Goal: Information Seeking & Learning: Learn about a topic

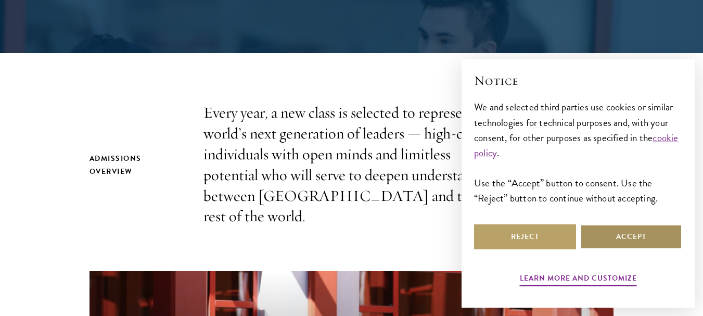
click at [636, 235] on button "Accept" at bounding box center [632, 236] width 102 height 25
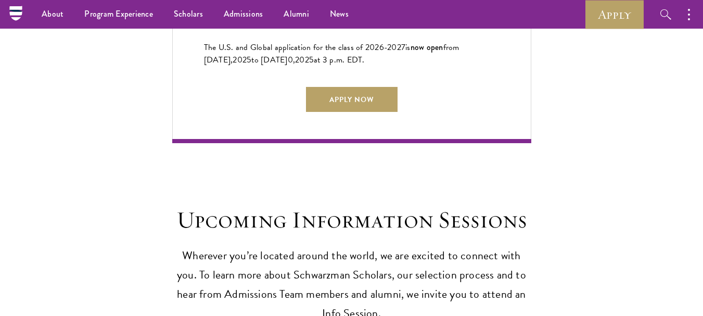
scroll to position [2469, 0]
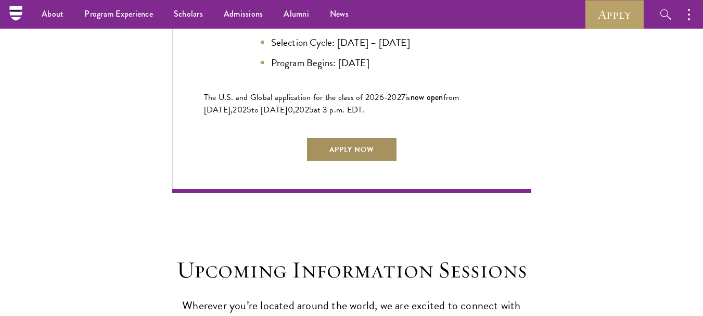
click at [358, 143] on link "Apply Now" at bounding box center [352, 149] width 92 height 25
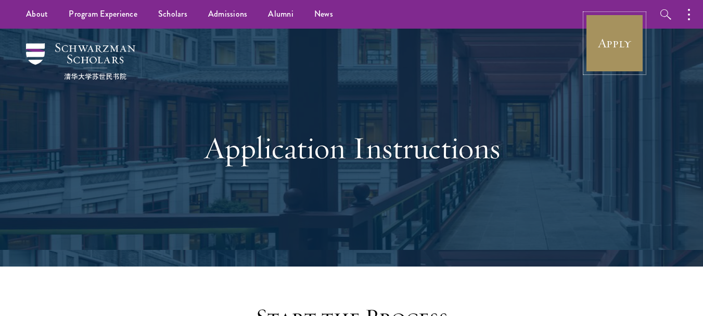
click at [627, 34] on link "Apply" at bounding box center [615, 43] width 58 height 58
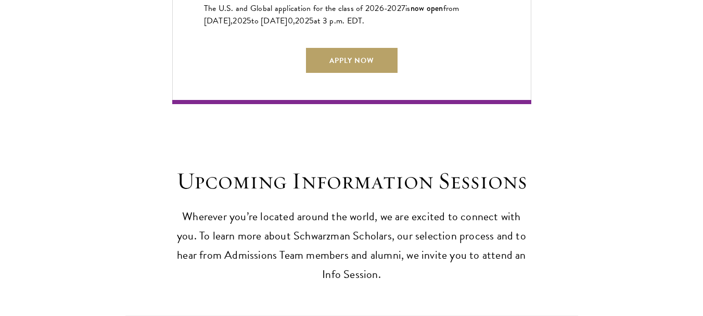
scroll to position [2568, 0]
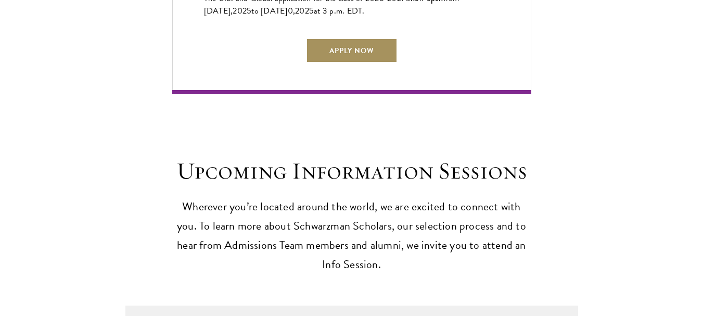
click at [341, 54] on link "Apply Now" at bounding box center [352, 50] width 92 height 25
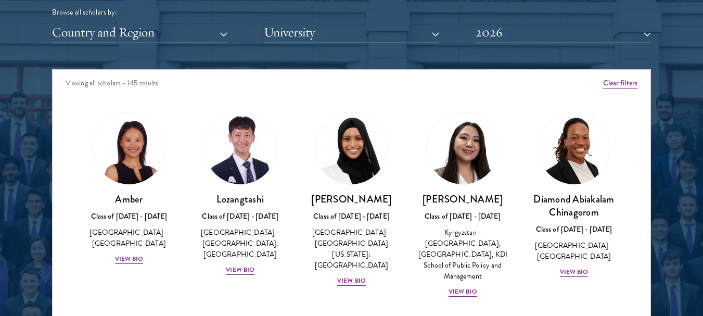
scroll to position [1335, 0]
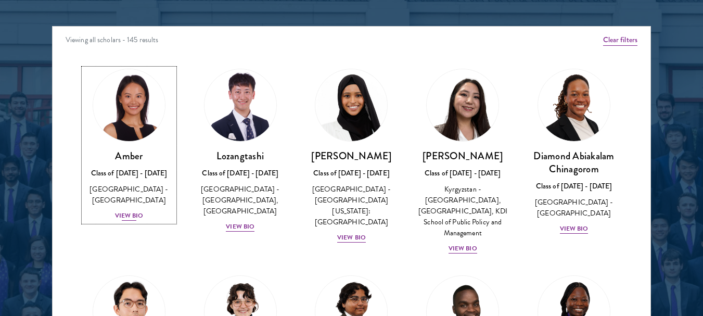
click at [131, 211] on div "View Bio" at bounding box center [129, 216] width 29 height 10
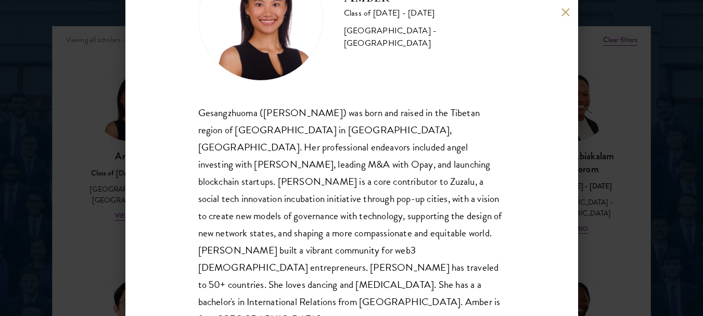
scroll to position [84, 0]
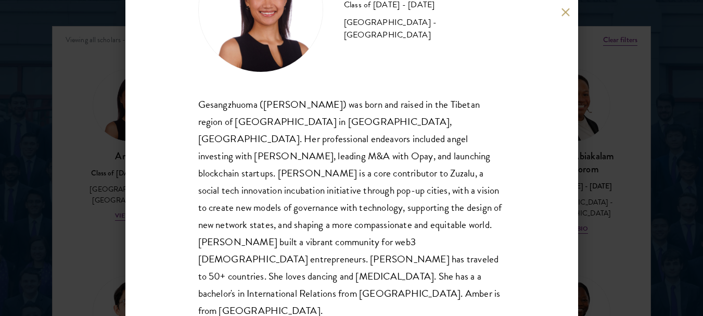
click at [567, 14] on button at bounding box center [566, 12] width 9 height 9
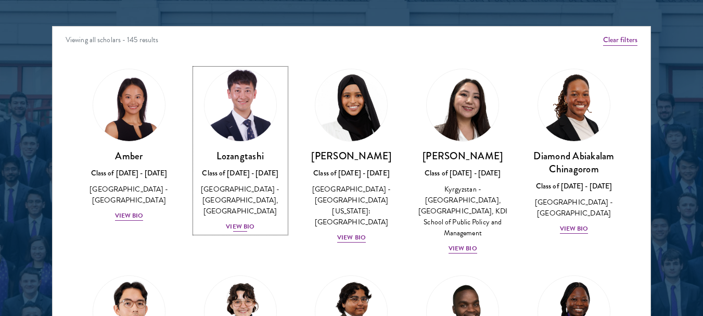
click at [237, 226] on div "View Bio" at bounding box center [240, 227] width 29 height 10
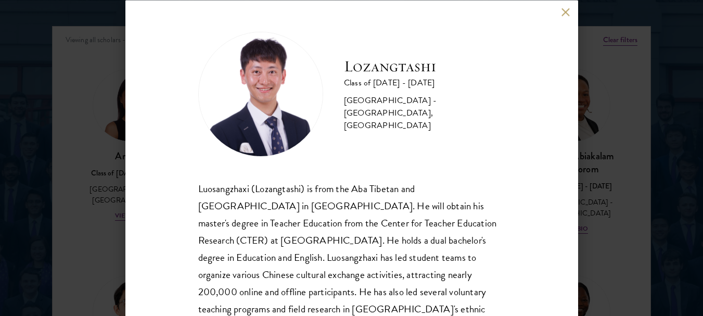
click at [568, 12] on button at bounding box center [566, 12] width 9 height 9
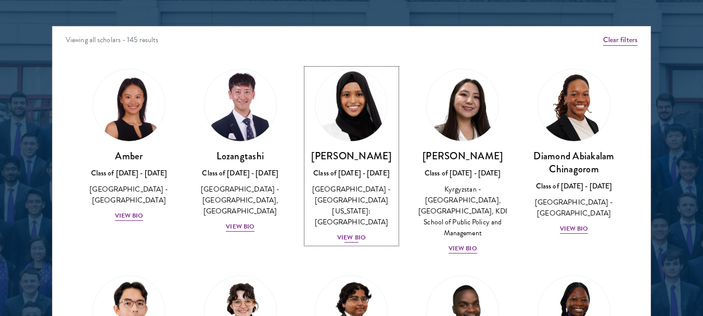
click at [344, 233] on div "View Bio" at bounding box center [351, 238] width 29 height 10
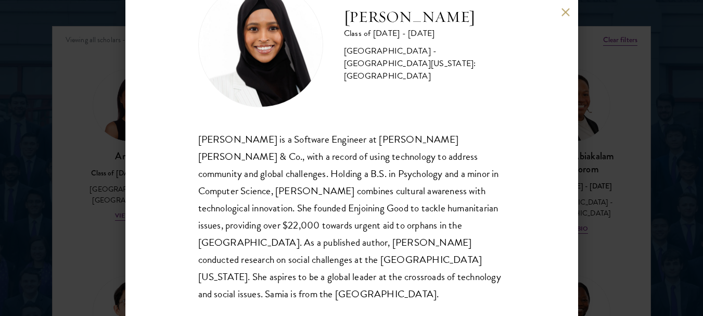
scroll to position [49, 0]
click at [570, 15] on button at bounding box center [566, 12] width 9 height 9
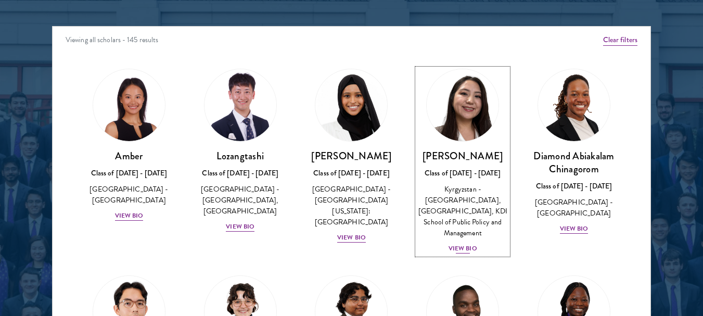
click at [458, 248] on div "View Bio" at bounding box center [463, 249] width 29 height 10
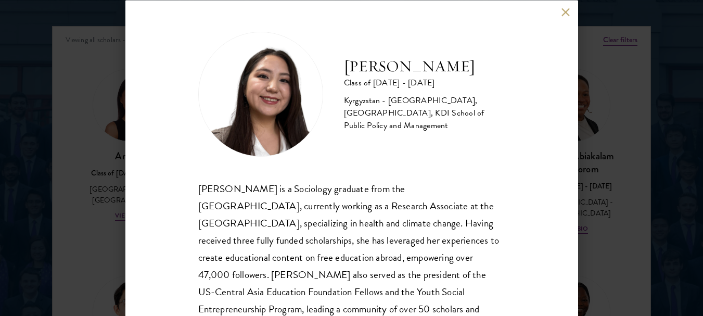
click at [564, 16] on button at bounding box center [566, 12] width 9 height 9
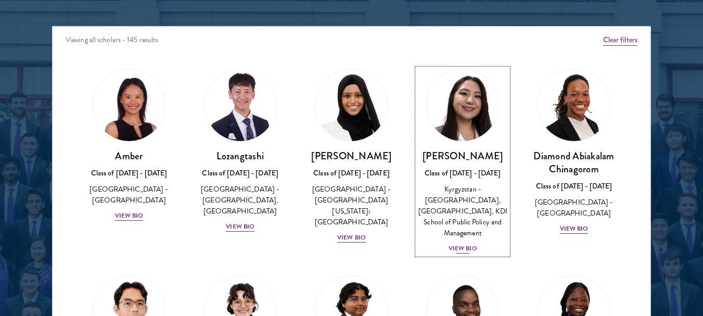
click at [451, 249] on div "View Bio" at bounding box center [463, 249] width 29 height 10
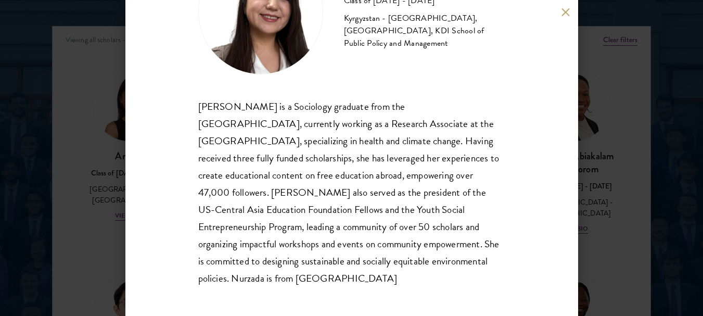
scroll to position [84, 0]
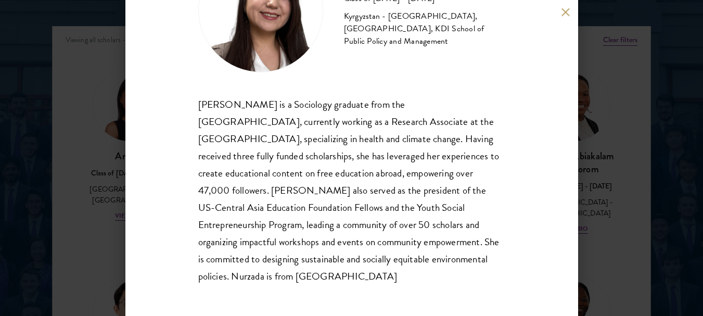
click at [565, 15] on button at bounding box center [566, 12] width 9 height 9
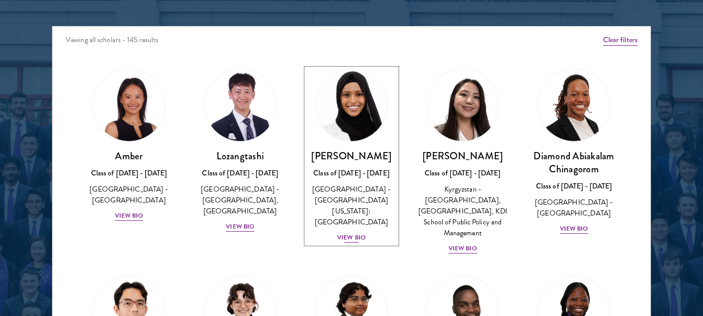
click at [353, 233] on div "View Bio" at bounding box center [351, 238] width 29 height 10
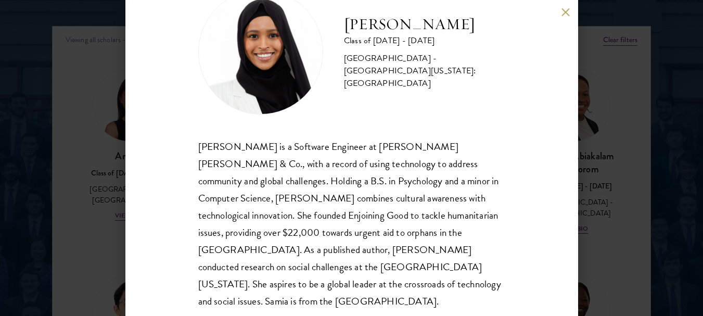
scroll to position [49, 0]
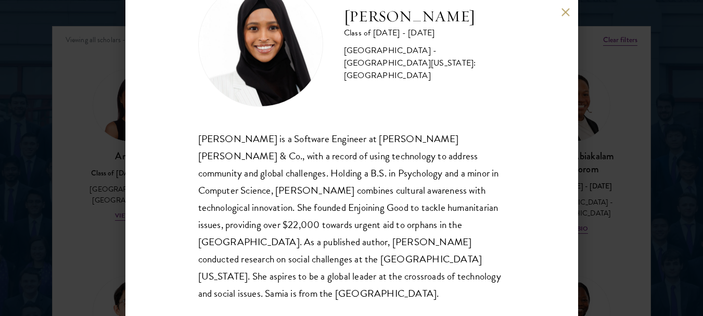
click at [567, 14] on button at bounding box center [566, 12] width 9 height 9
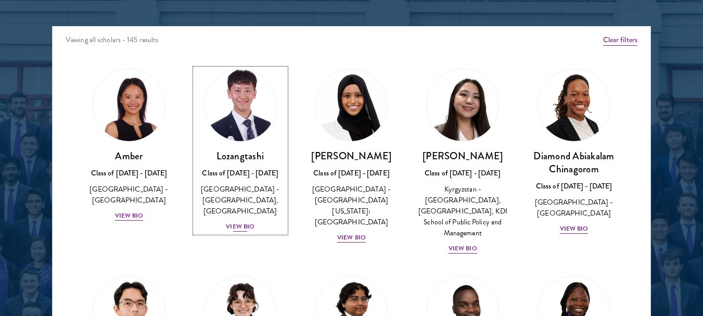
click at [243, 229] on div "View Bio" at bounding box center [240, 227] width 29 height 10
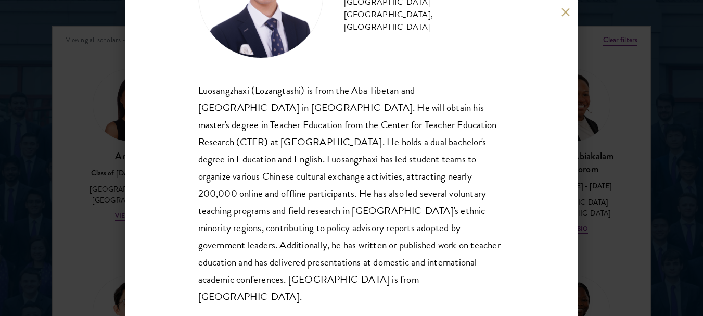
scroll to position [101, 0]
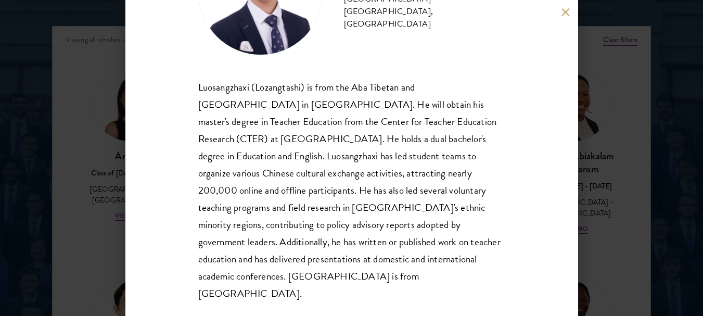
drag, startPoint x: 564, startPoint y: 11, endPoint x: 572, endPoint y: 119, distance: 108.1
click at [564, 15] on button at bounding box center [566, 12] width 9 height 9
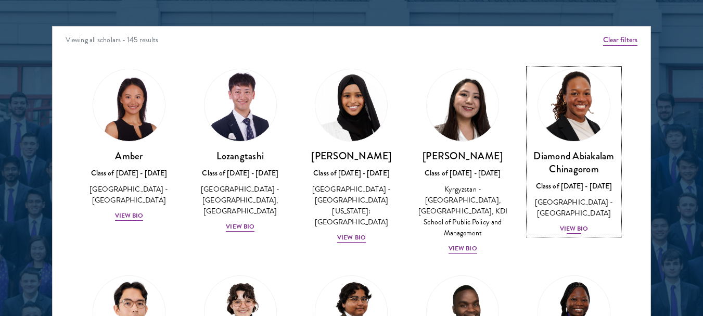
click at [563, 228] on div "View Bio" at bounding box center [574, 229] width 29 height 10
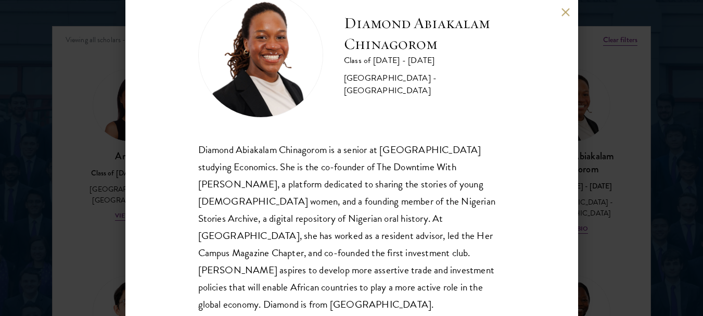
scroll to position [49, 0]
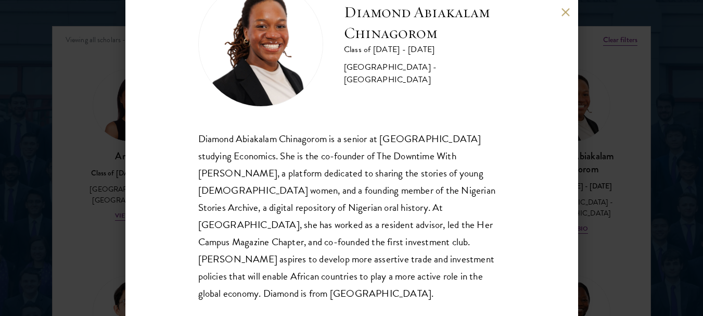
click at [567, 14] on button at bounding box center [566, 12] width 9 height 9
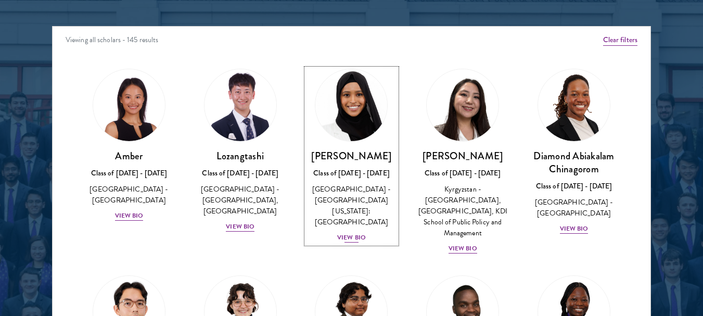
click at [349, 233] on div "View Bio" at bounding box center [351, 238] width 29 height 10
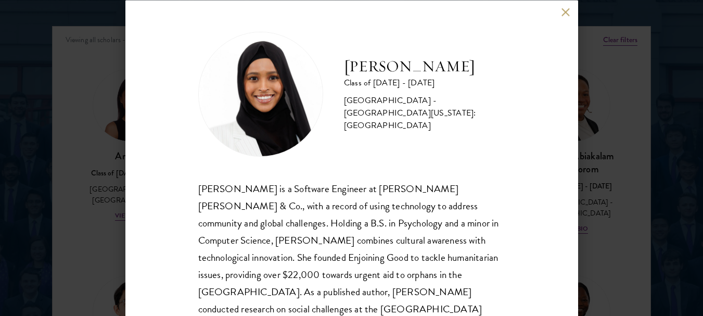
click at [567, 12] on button at bounding box center [566, 12] width 9 height 9
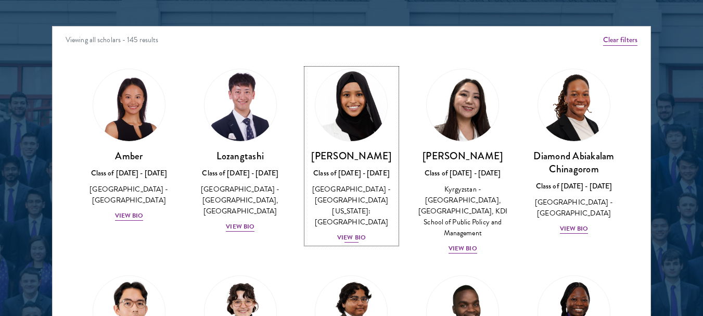
click at [348, 233] on div "View Bio" at bounding box center [351, 238] width 29 height 10
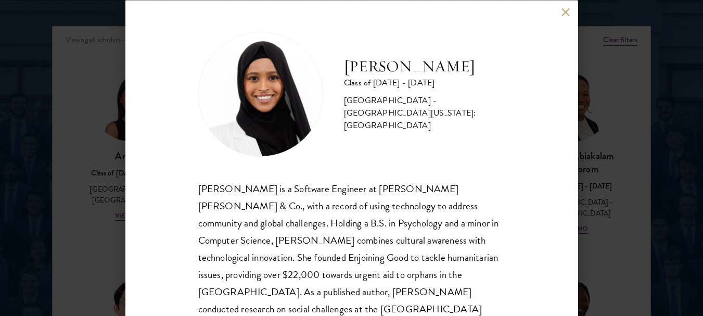
scroll to position [49, 0]
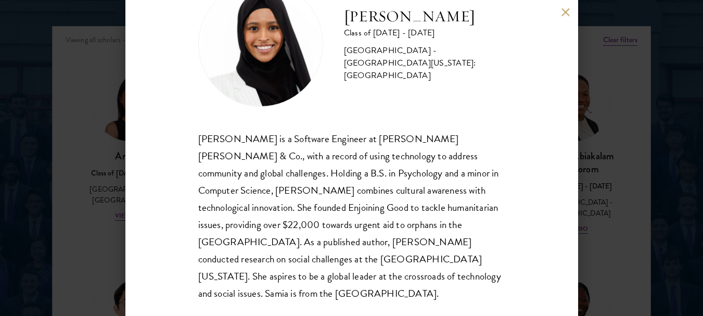
click at [563, 17] on div "Samia Abdi Class of 2025 - 2026 United States of America - University of Minnes…" at bounding box center [351, 158] width 453 height 316
click at [564, 13] on button at bounding box center [566, 12] width 9 height 9
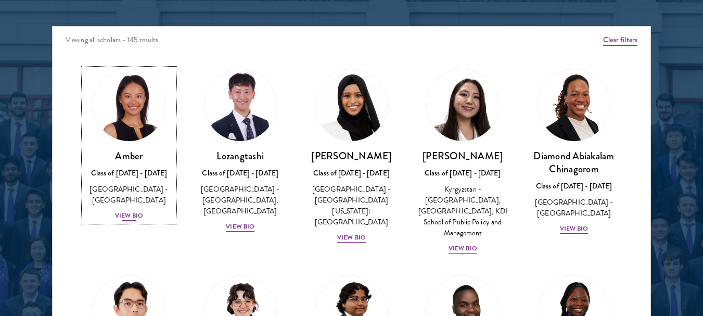
click at [134, 211] on div "View Bio" at bounding box center [129, 216] width 29 height 10
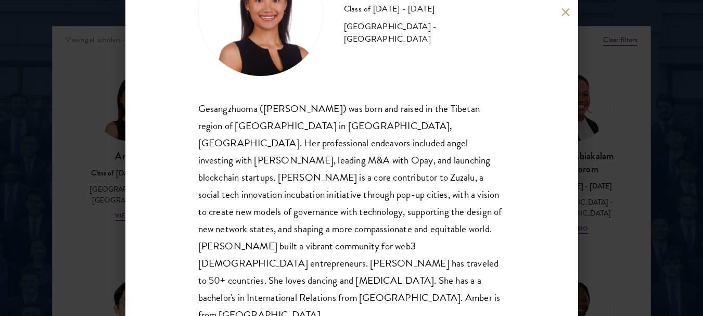
scroll to position [81, 0]
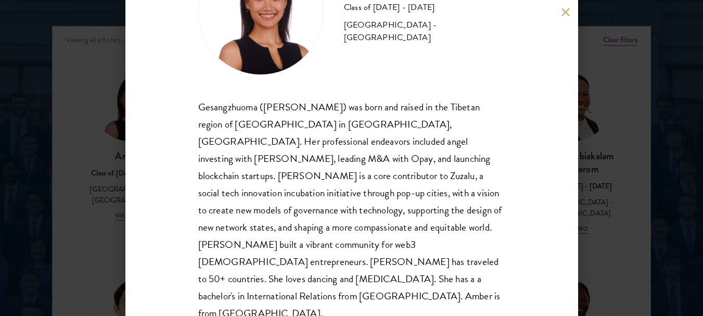
click at [566, 17] on div "Amber Class of 2025 - 2026 China - Peking University Gesangzhuoma (Amber) was b…" at bounding box center [351, 158] width 453 height 316
click at [565, 10] on button at bounding box center [566, 12] width 9 height 9
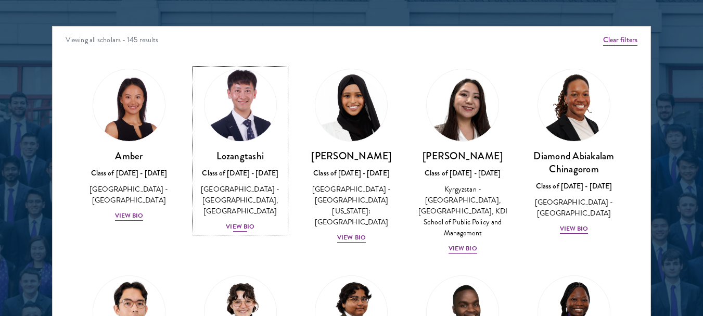
click at [237, 226] on div "View Bio" at bounding box center [240, 227] width 29 height 10
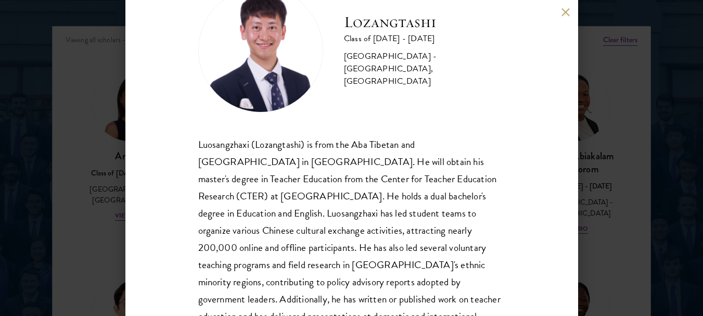
scroll to position [101, 0]
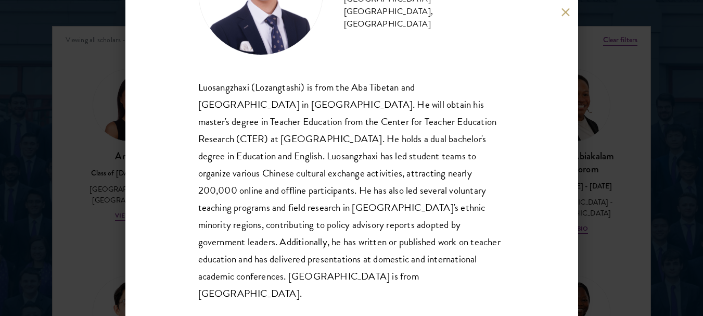
click at [564, 11] on button at bounding box center [566, 12] width 9 height 9
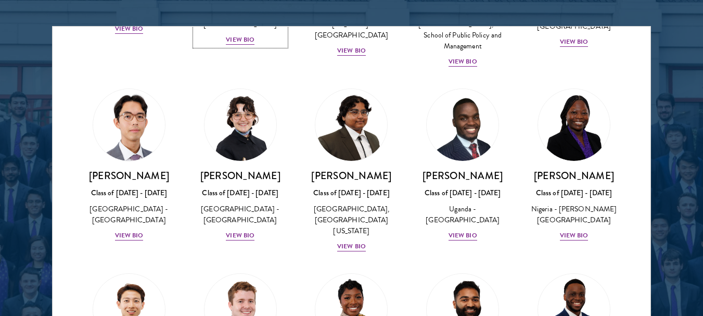
scroll to position [276, 0]
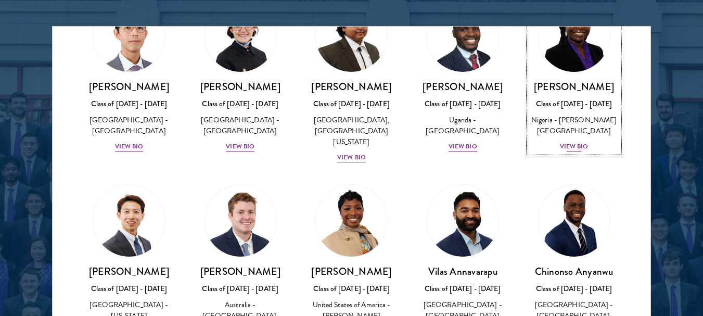
click at [568, 152] on div "View Bio" at bounding box center [574, 147] width 29 height 10
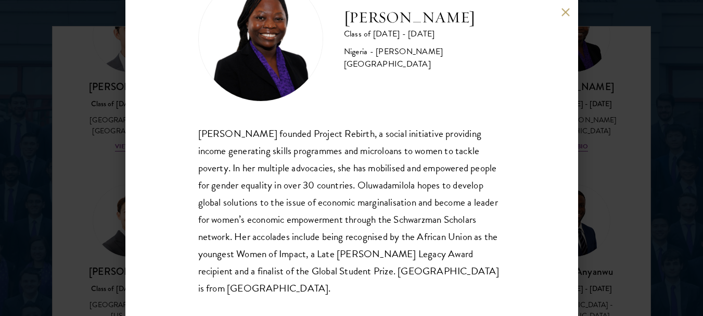
scroll to position [67, 0]
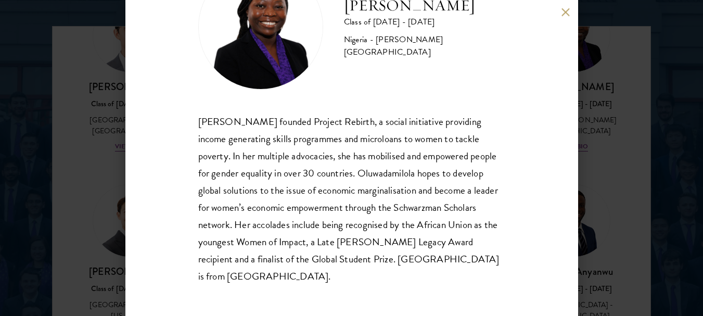
click at [563, 14] on button at bounding box center [566, 12] width 9 height 9
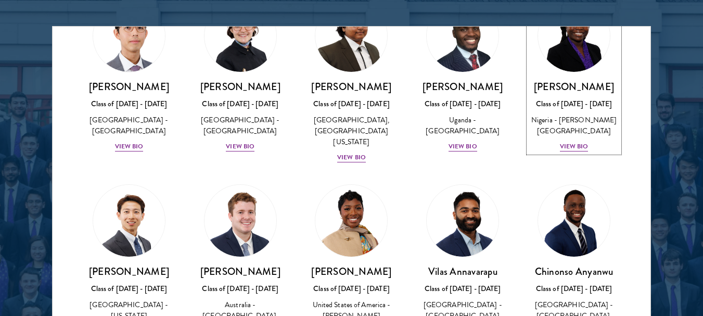
scroll to position [249, 0]
